Goal: Navigation & Orientation: Find specific page/section

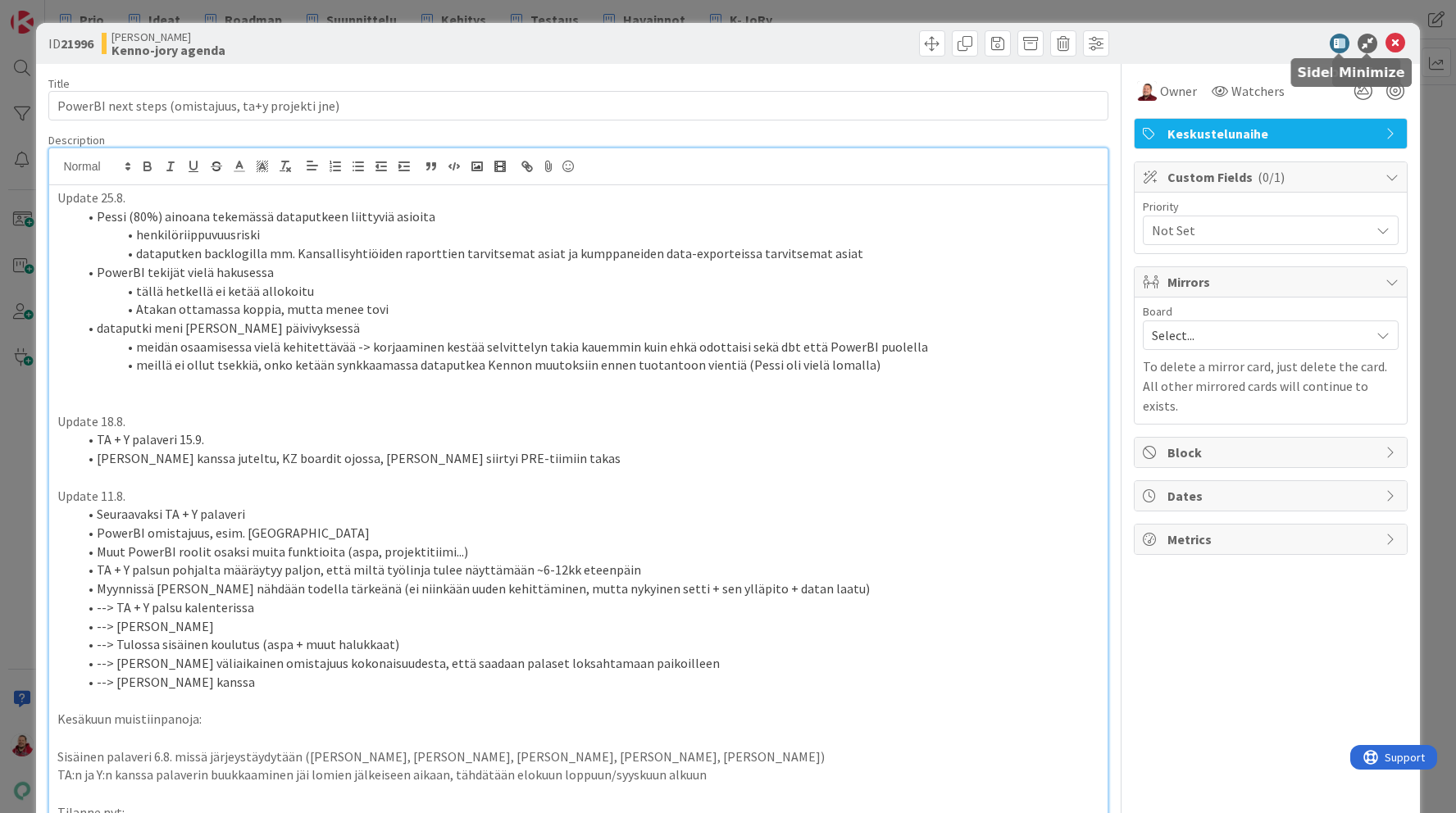
scroll to position [54, 0]
click at [1392, 44] on icon at bounding box center [1395, 43] width 20 height 20
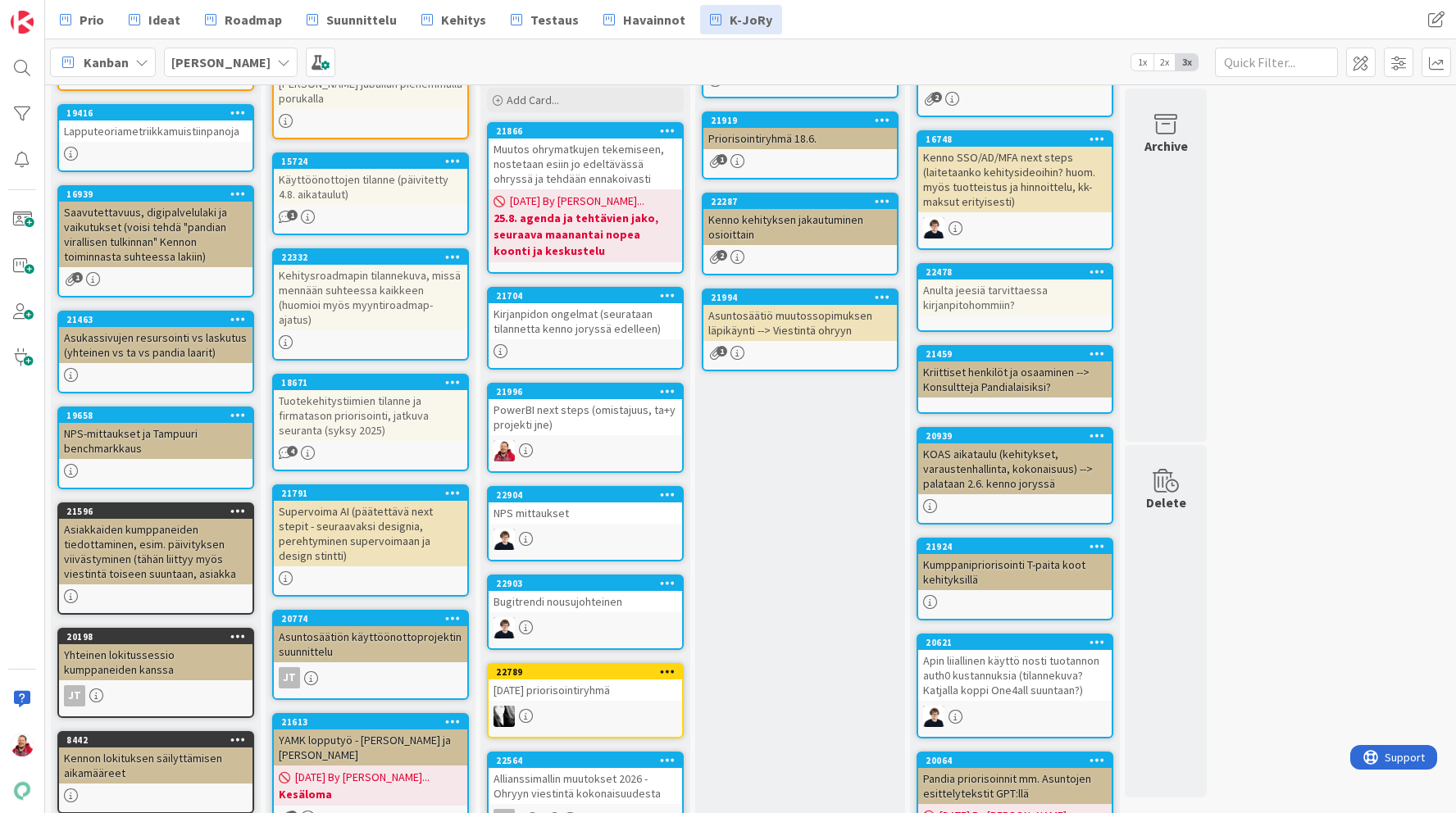
scroll to position [195, 0]
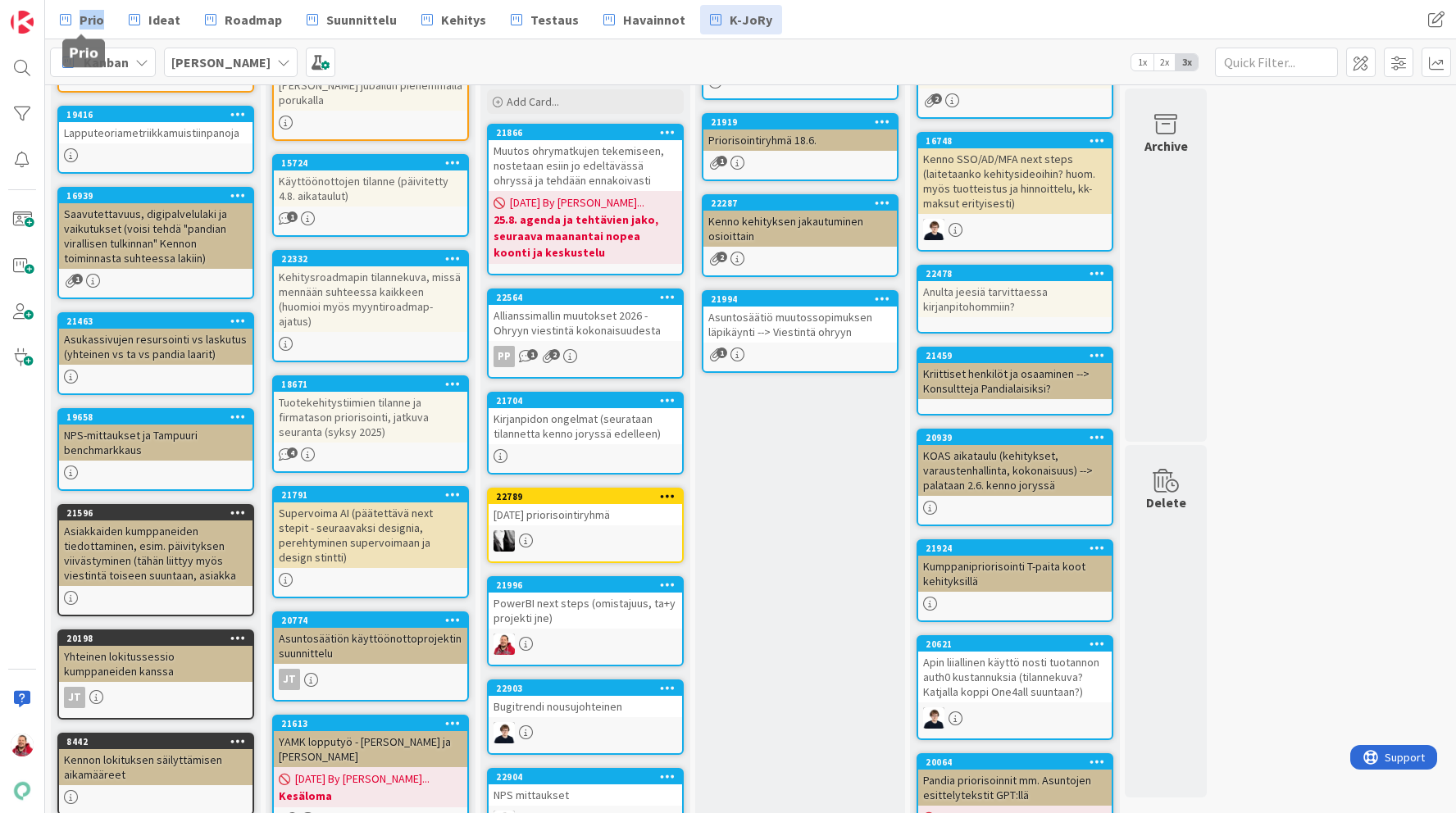
click at [561, 324] on div "Allianssimallin muutokset 2026 - Ohryyn viestintä kokonaisuudesta" at bounding box center [586, 323] width 194 height 36
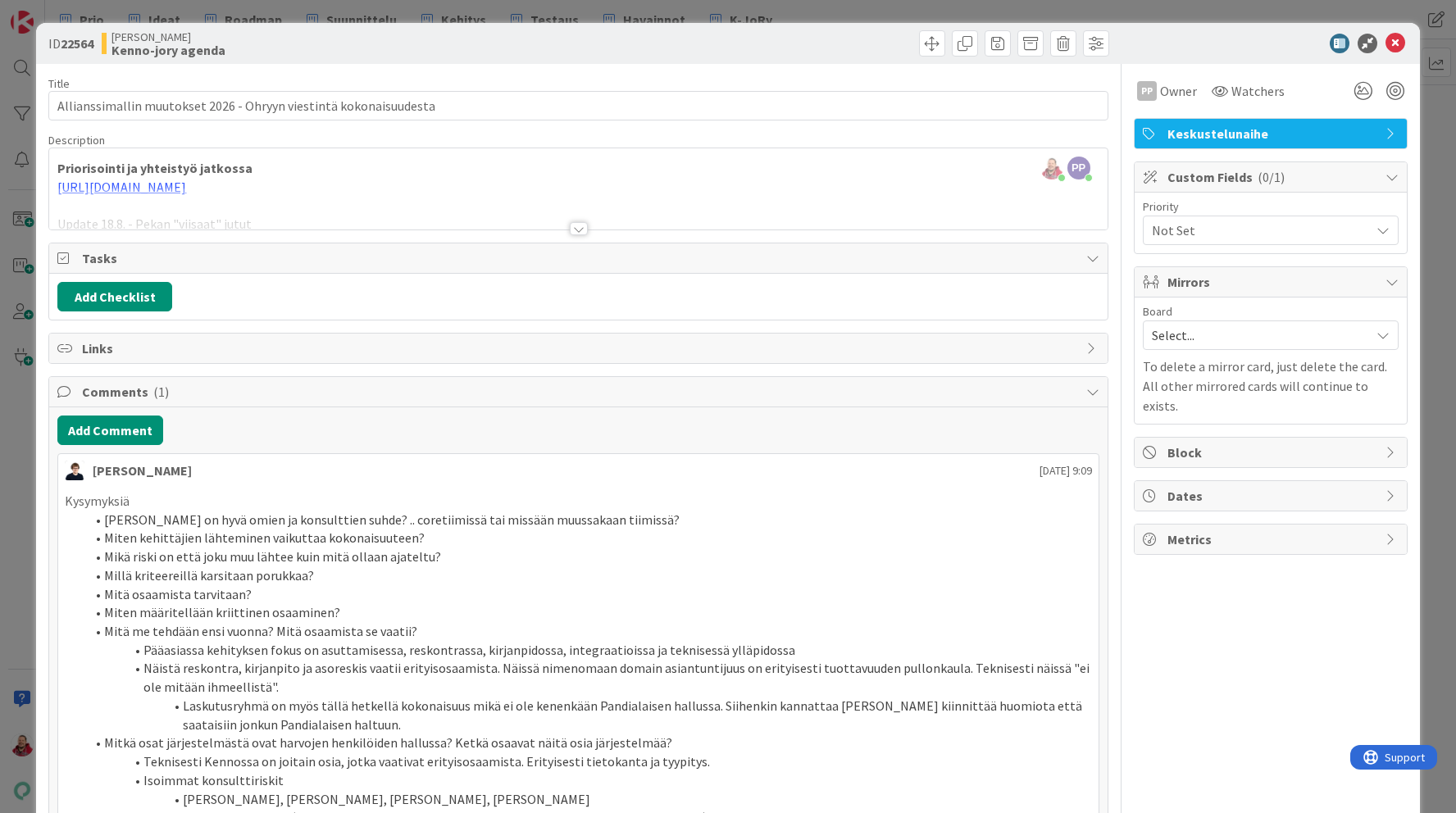
click at [578, 225] on div at bounding box center [578, 229] width 18 height 13
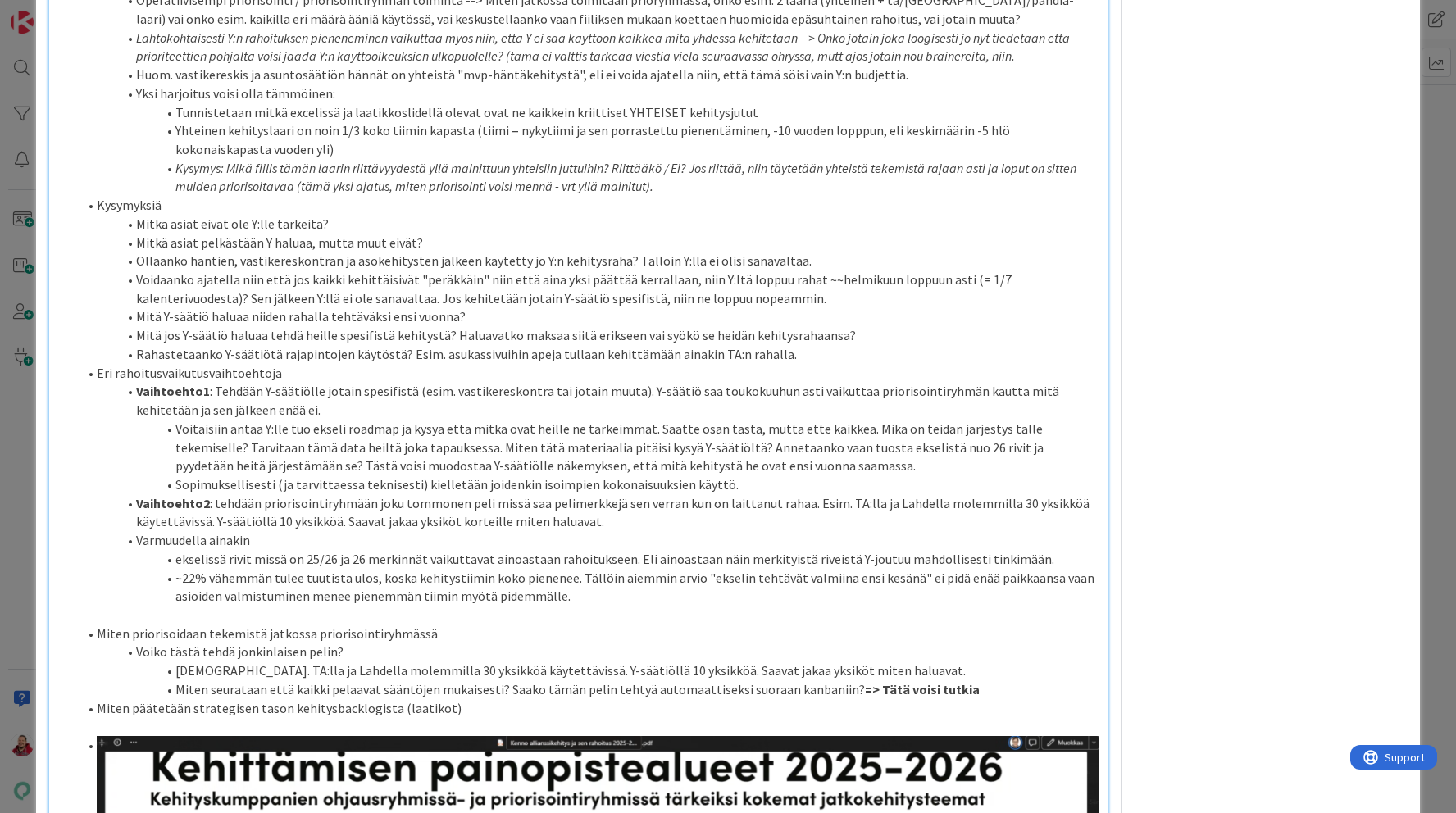
scroll to position [663, 0]
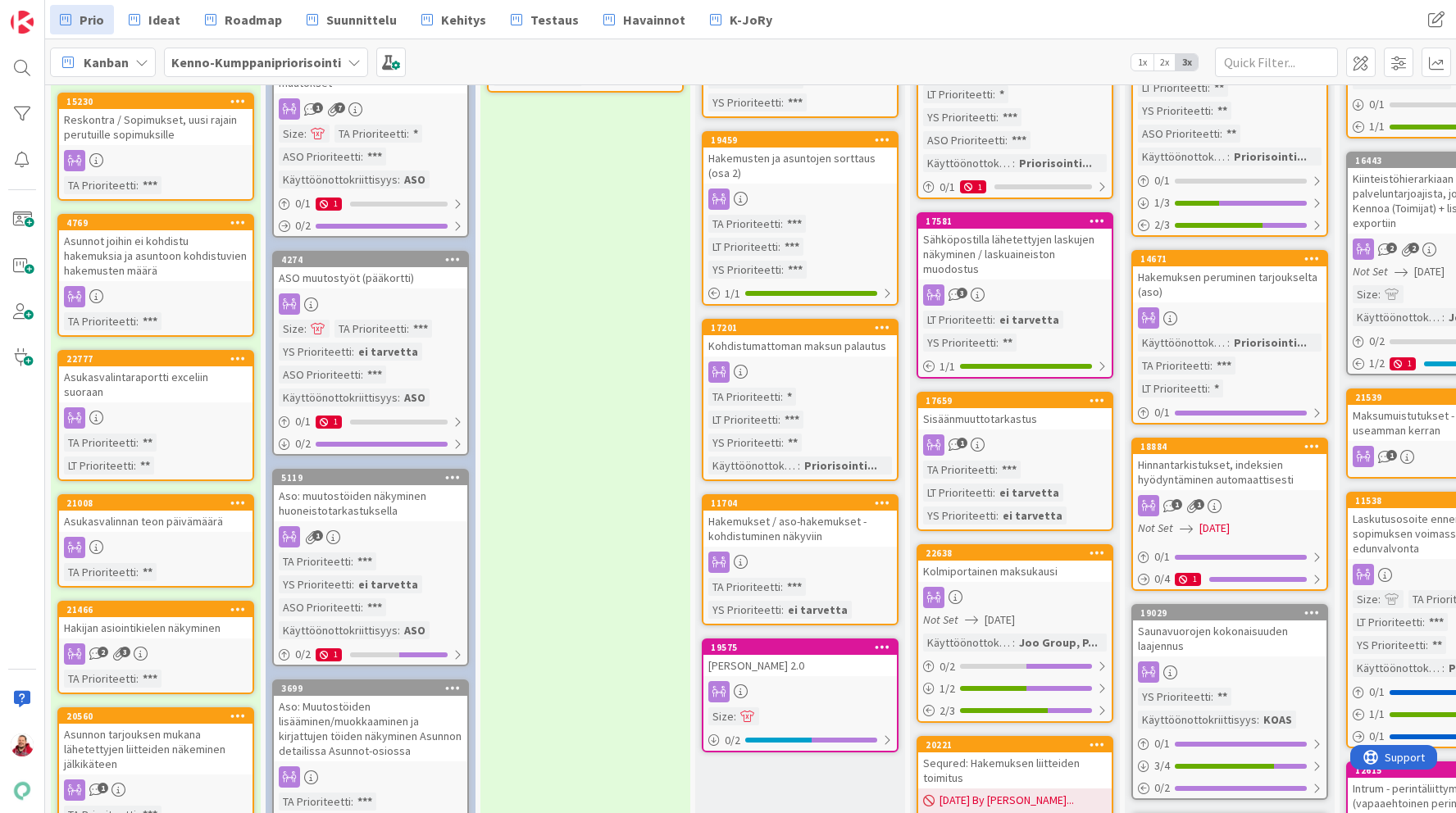
scroll to position [92, 0]
